Goal: Information Seeking & Learning: Learn about a topic

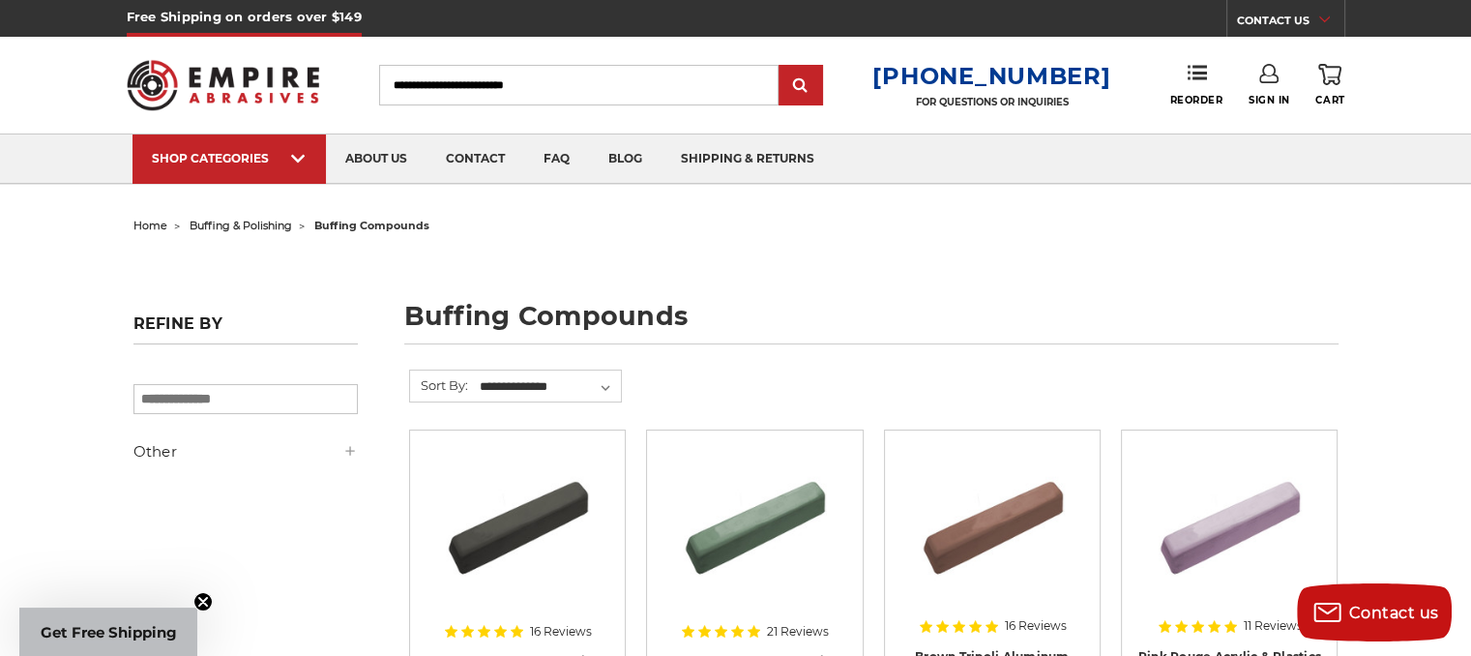
click at [340, 451] on h5 "Other" at bounding box center [245, 451] width 224 height 23
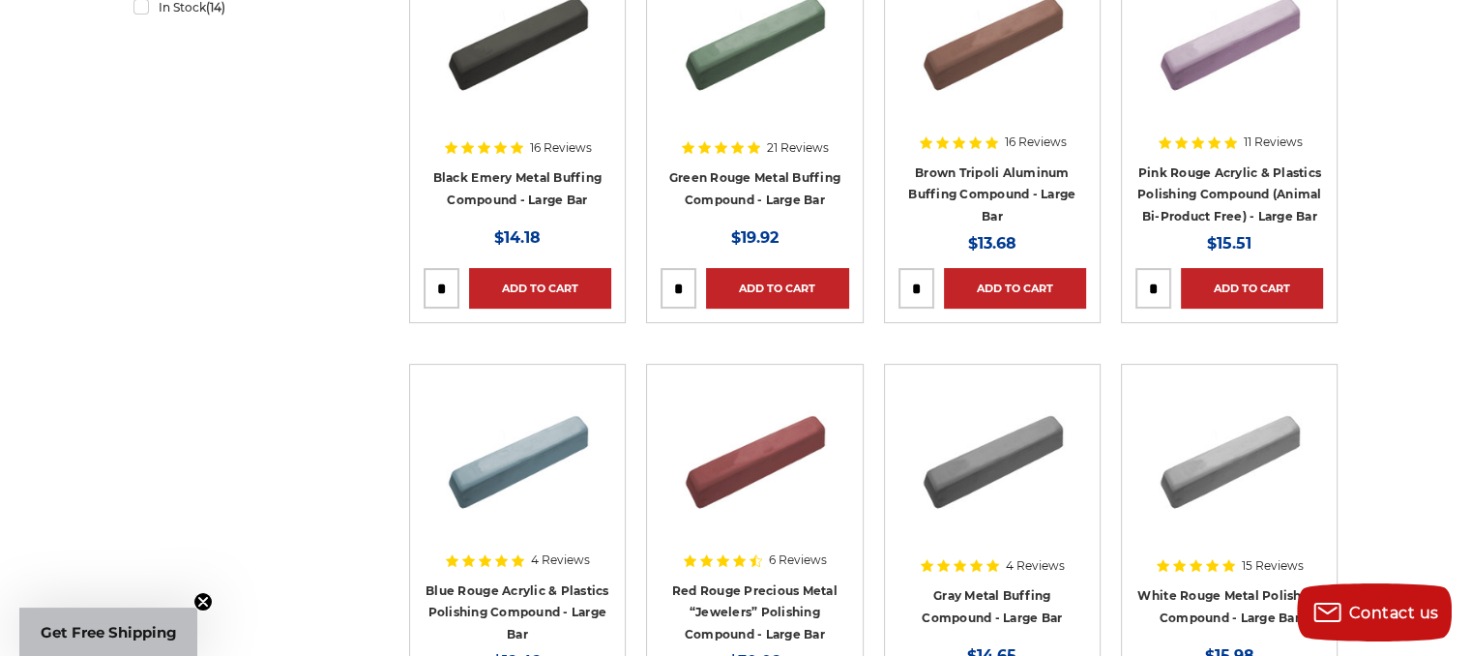
scroll to position [580, 0]
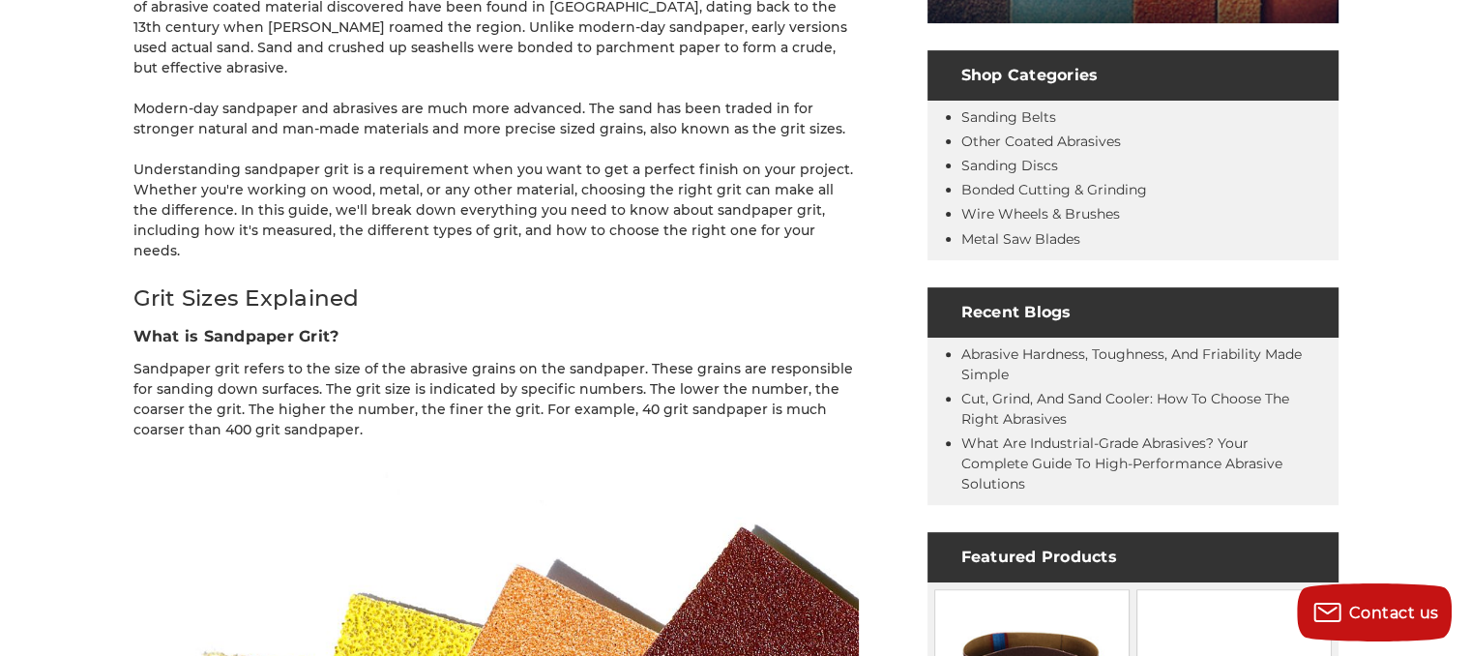
click at [427, 178] on p "Understanding sandpaper grit is a requirement when you want to get a perfect fi…" at bounding box center [495, 211] width 725 height 102
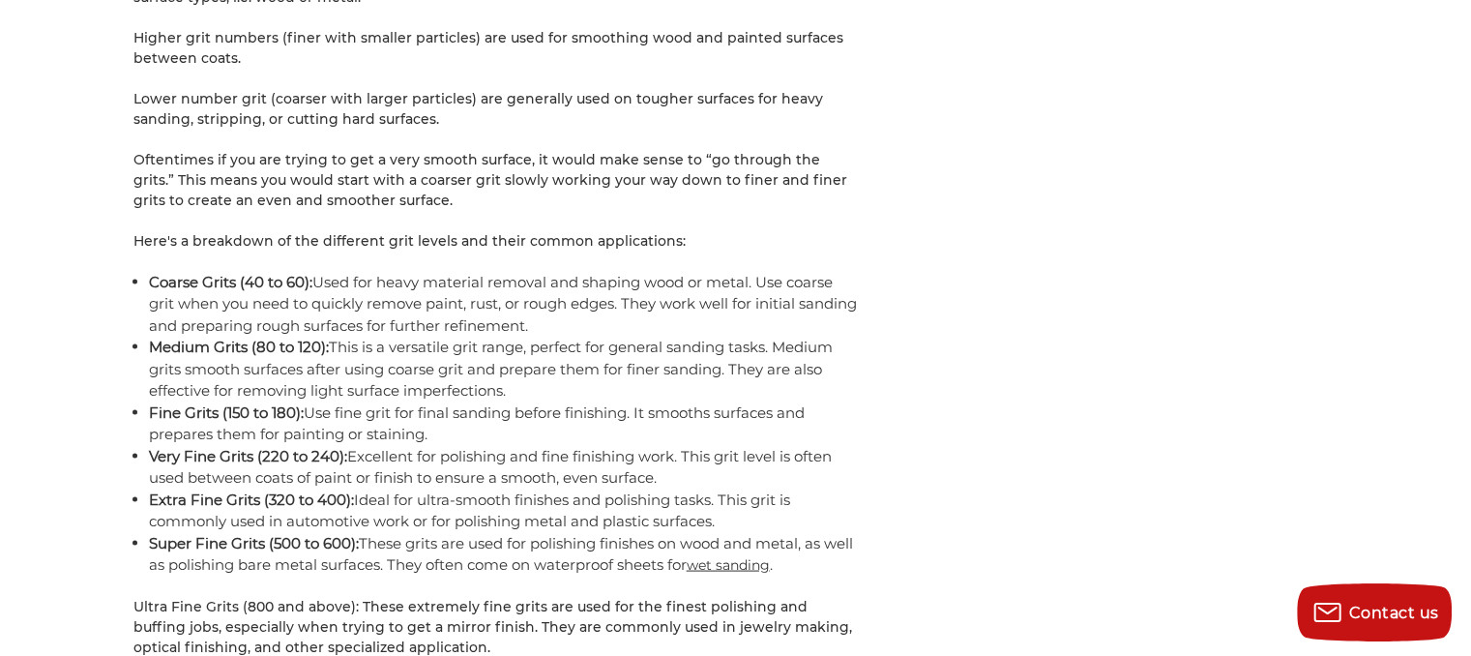
scroll to position [3676, 0]
